Goal: Ask a question

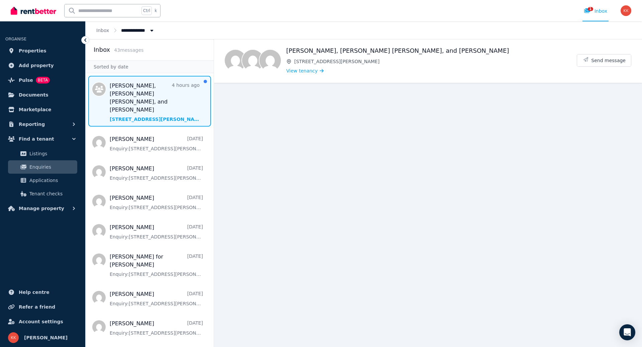
click at [134, 101] on span "Message list" at bounding box center [150, 101] width 128 height 51
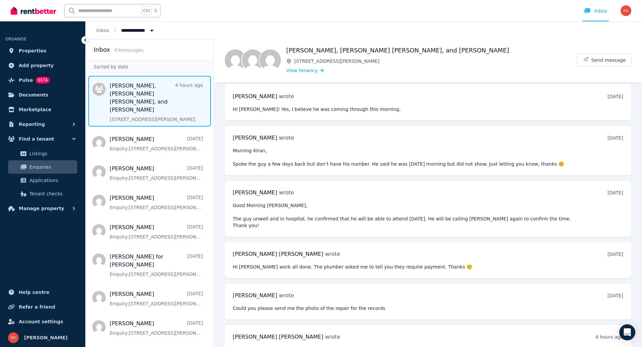
scroll to position [1231, 0]
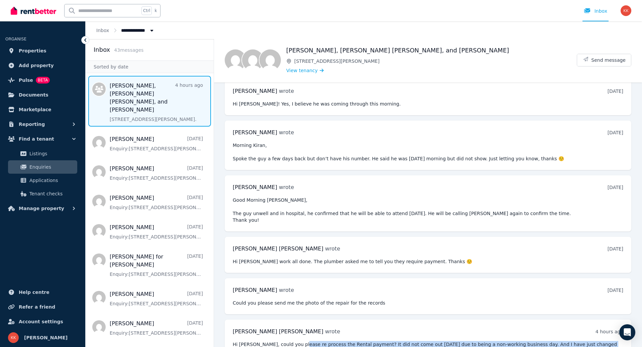
drag, startPoint x: 316, startPoint y: 327, endPoint x: 382, endPoint y: 329, distance: 66.2
click at [382, 341] on pre "Hi [PERSON_NAME], could you please re process the Rental payment? It did not co…" at bounding box center [428, 347] width 390 height 13
click at [356, 341] on pre "Hi Kiran, could you please re process the Rental payment? It did not come out y…" at bounding box center [428, 347] width 390 height 13
drag, startPoint x: 384, startPoint y: 323, endPoint x: 562, endPoint y: 327, distance: 178.2
click at [562, 341] on pre "Hi Kiran, could you please re process the Rental payment? It did not come out y…" at bounding box center [428, 347] width 390 height 13
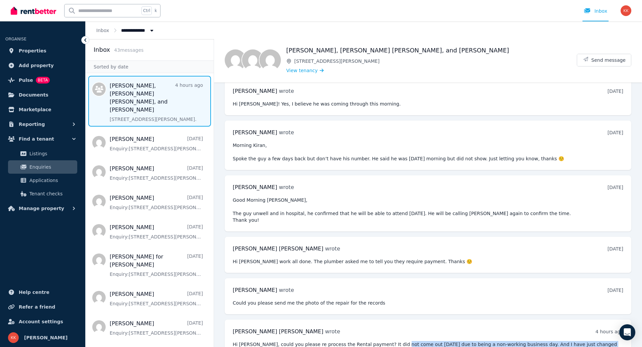
click at [332, 341] on pre "Hi Kiran, could you please re process the Rental payment? It did not come out y…" at bounding box center [428, 347] width 390 height 13
